Goal: Information Seeking & Learning: Learn about a topic

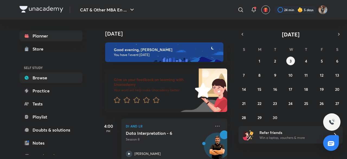
click at [53, 78] on link "Browse" at bounding box center [51, 77] width 63 height 11
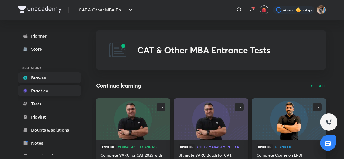
click at [50, 92] on link "Practice" at bounding box center [49, 90] width 63 height 11
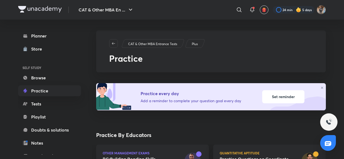
click at [60, 74] on link "Browse" at bounding box center [49, 77] width 63 height 11
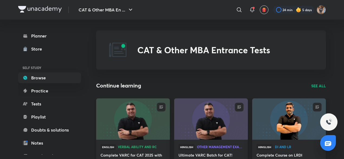
click at [137, 121] on img at bounding box center [132, 119] width 75 height 42
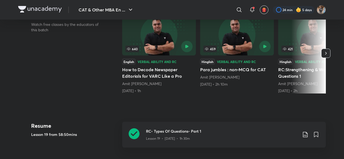
scroll to position [200, 0]
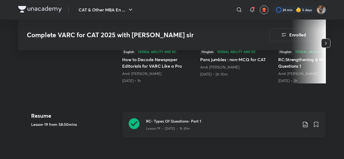
click at [135, 122] on icon at bounding box center [134, 123] width 11 height 11
